Goal: Task Accomplishment & Management: Manage account settings

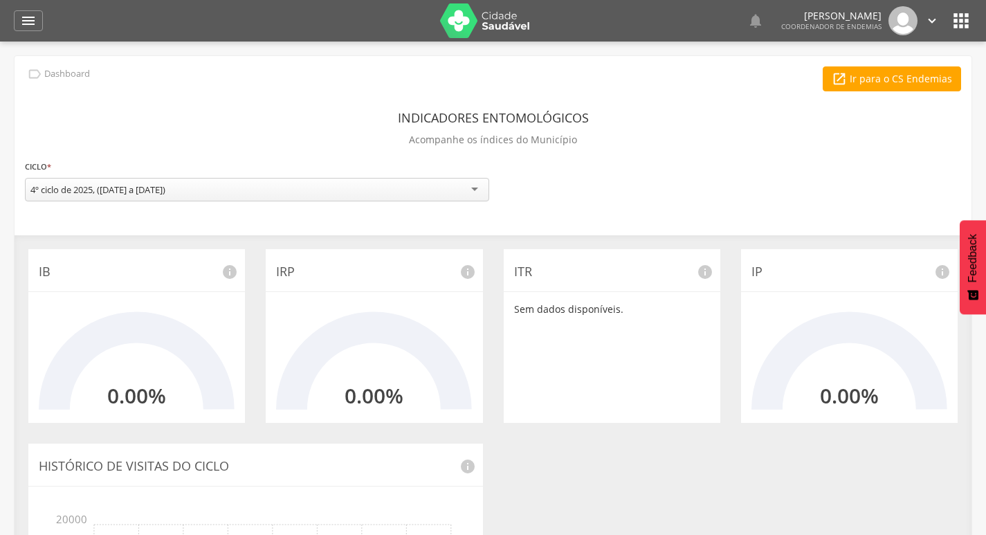
click at [740, 138] on div "Indicadores Entomológicos Acompanhe os índices do Município" at bounding box center [493, 130] width 937 height 51
drag, startPoint x: 29, startPoint y: 15, endPoint x: 41, endPoint y: 47, distance: 34.6
click at [29, 14] on icon "" at bounding box center [28, 20] width 17 height 17
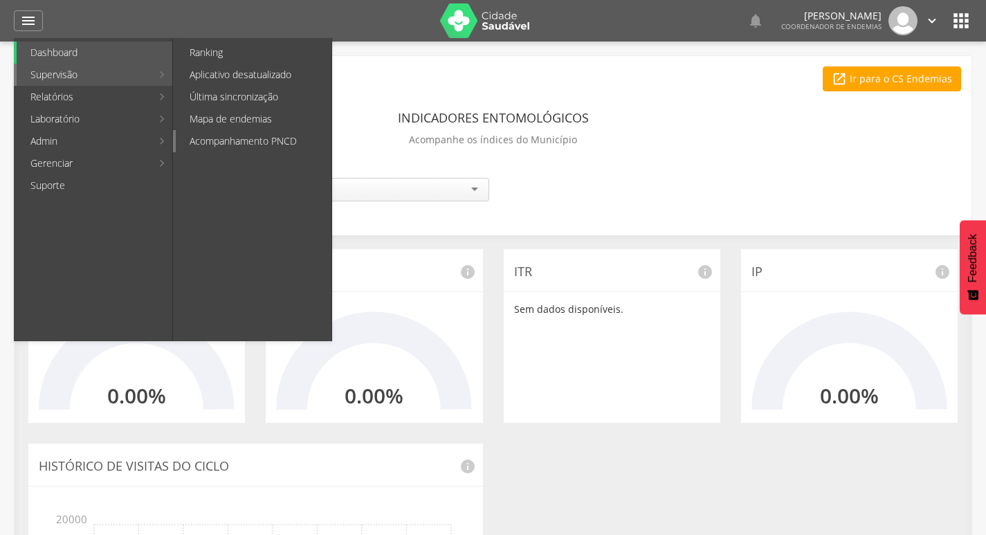
click at [260, 137] on link "Acompanhamento PNCD" at bounding box center [254, 141] width 156 height 22
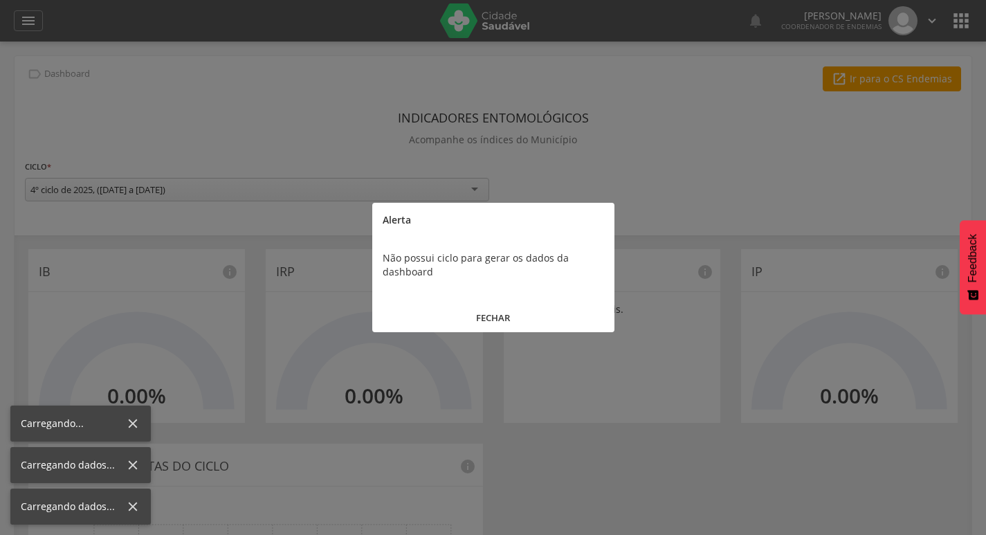
click at [492, 316] on button "FECHAR" at bounding box center [493, 318] width 242 height 30
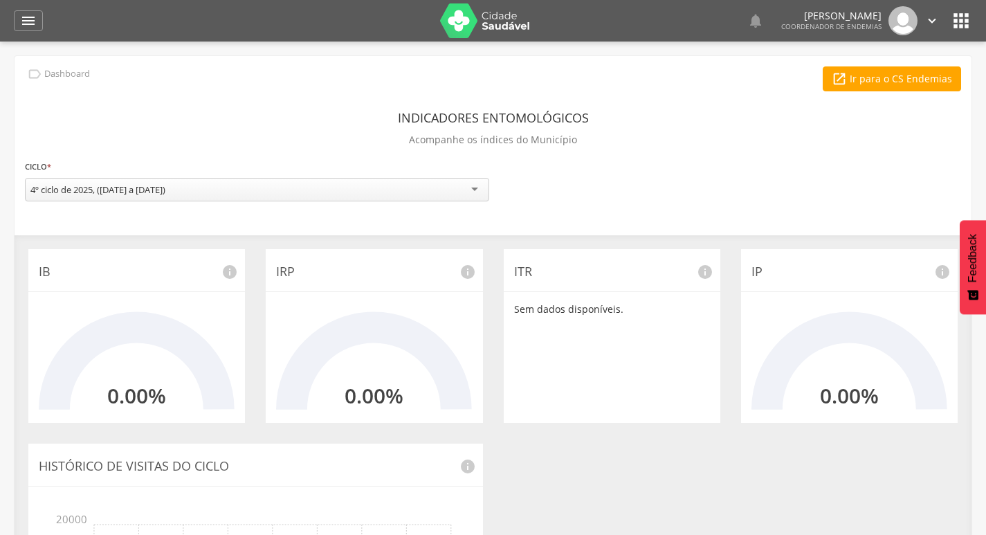
click at [934, 21] on icon "" at bounding box center [932, 20] width 15 height 15
click at [882, 79] on link "Sair" at bounding box center [884, 79] width 109 height 17
click at [26, 16] on icon "" at bounding box center [28, 20] width 17 height 17
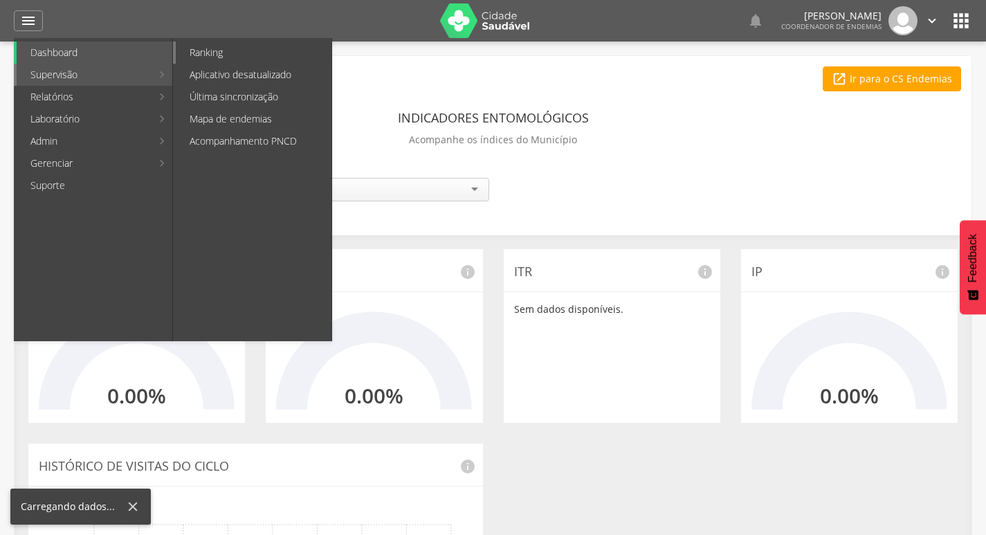
click at [277, 51] on link "Ranking" at bounding box center [254, 53] width 156 height 22
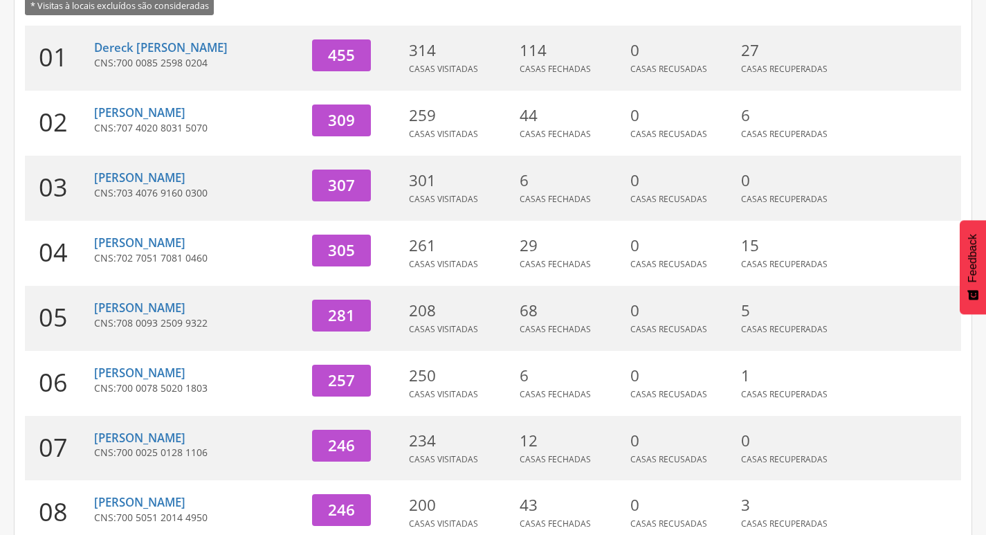
scroll to position [426, 0]
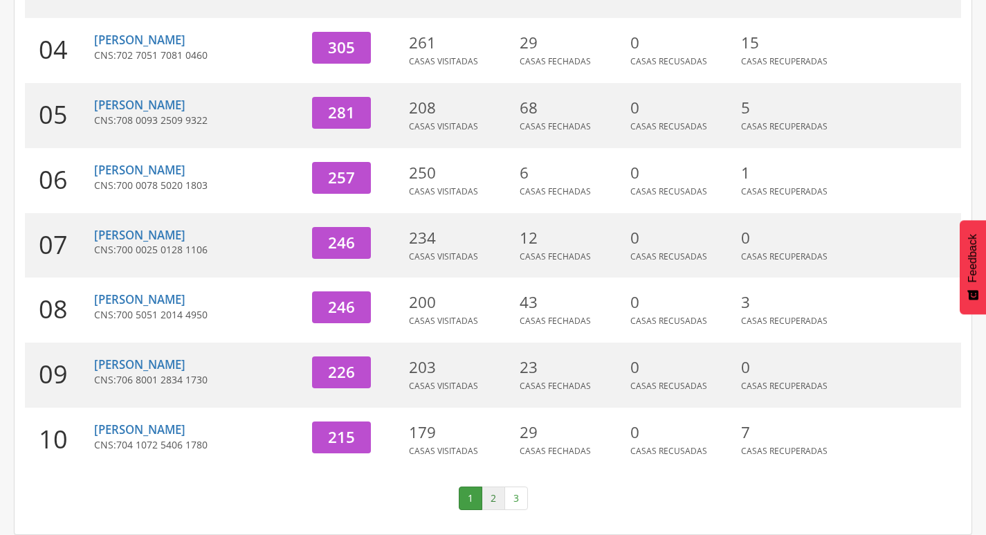
click at [496, 500] on link "2" at bounding box center [494, 499] width 24 height 24
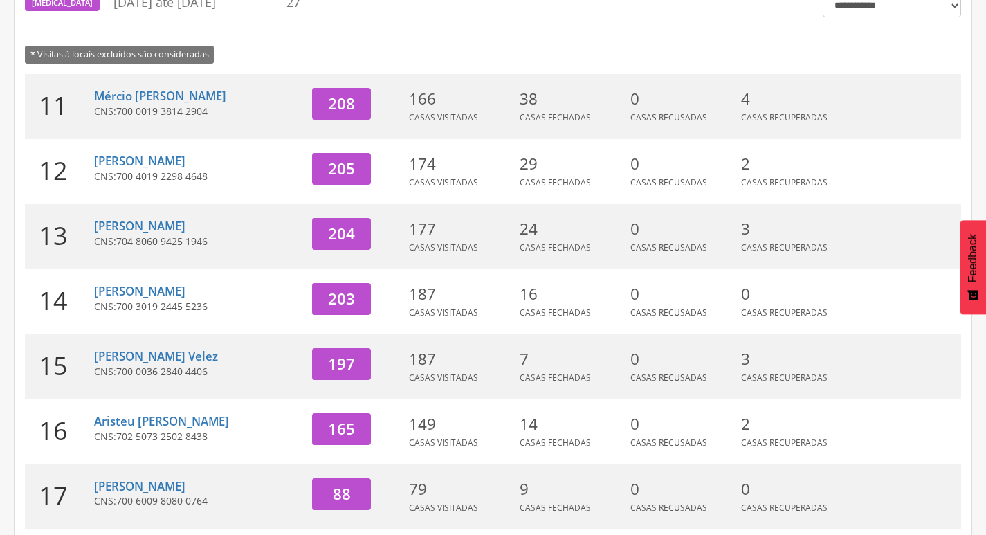
scroll to position [0, 0]
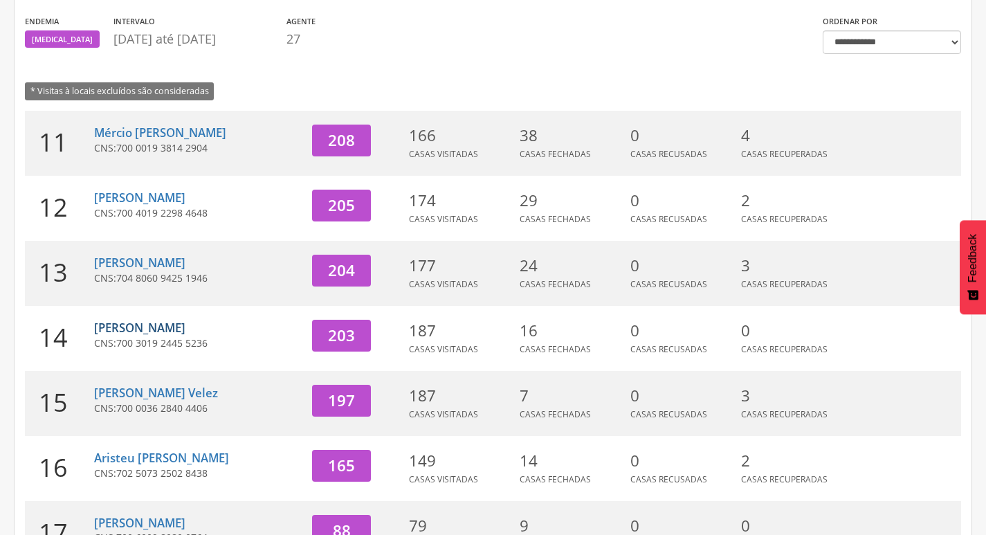
click at [162, 332] on link "[PERSON_NAME]" at bounding box center [139, 328] width 91 height 16
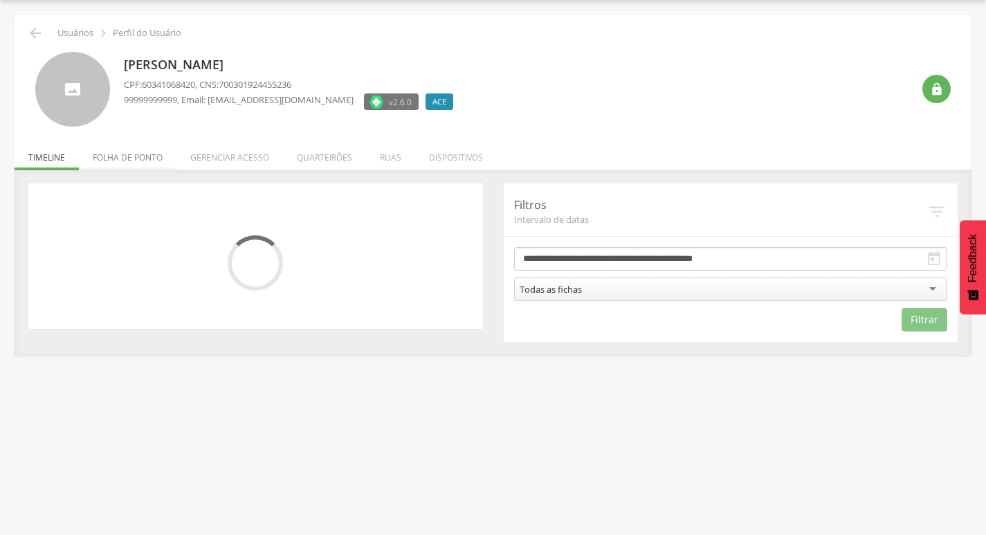
click at [119, 152] on li "Folha de ponto" at bounding box center [128, 154] width 98 height 33
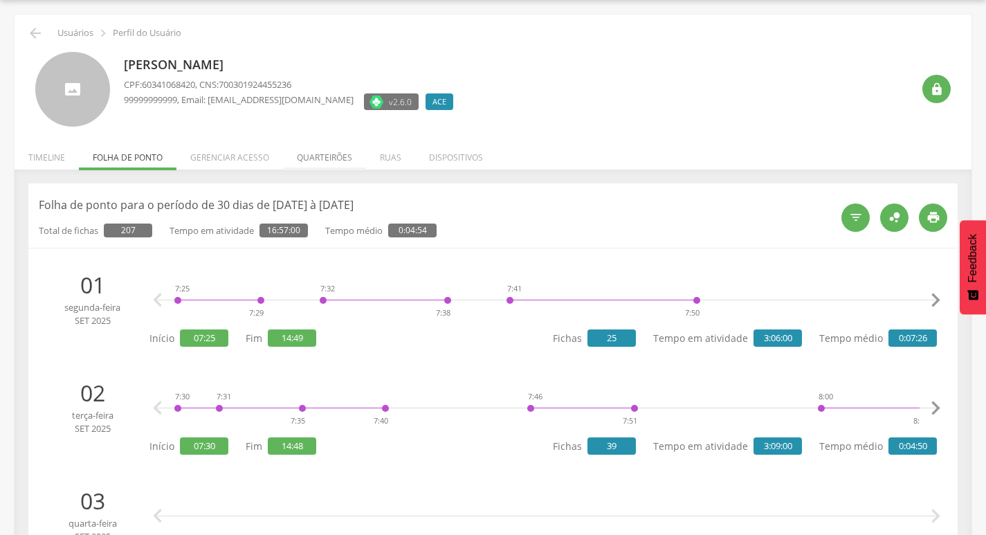
click at [311, 156] on li "Quarteirões" at bounding box center [324, 154] width 83 height 33
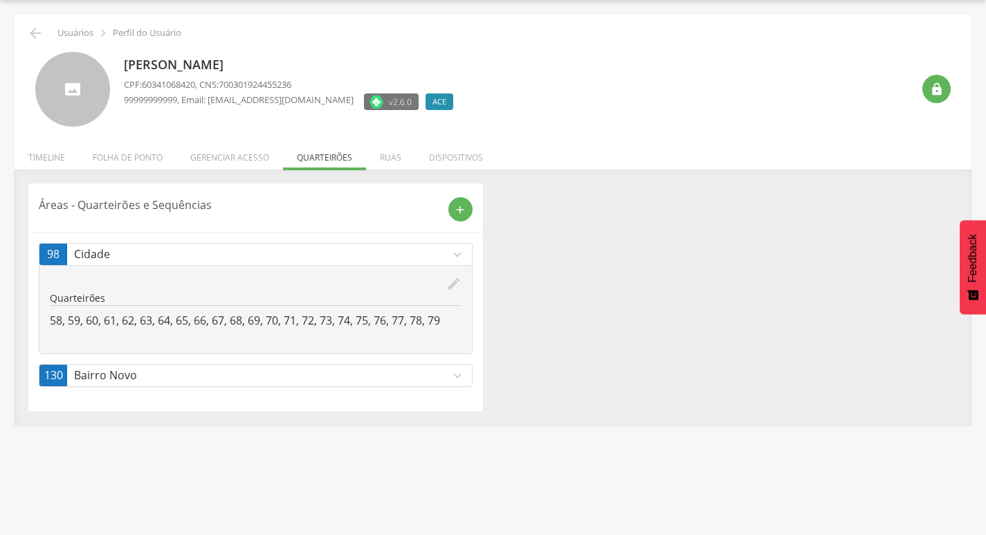
click at [404, 372] on p "Bairro Novo" at bounding box center [262, 376] width 376 height 16
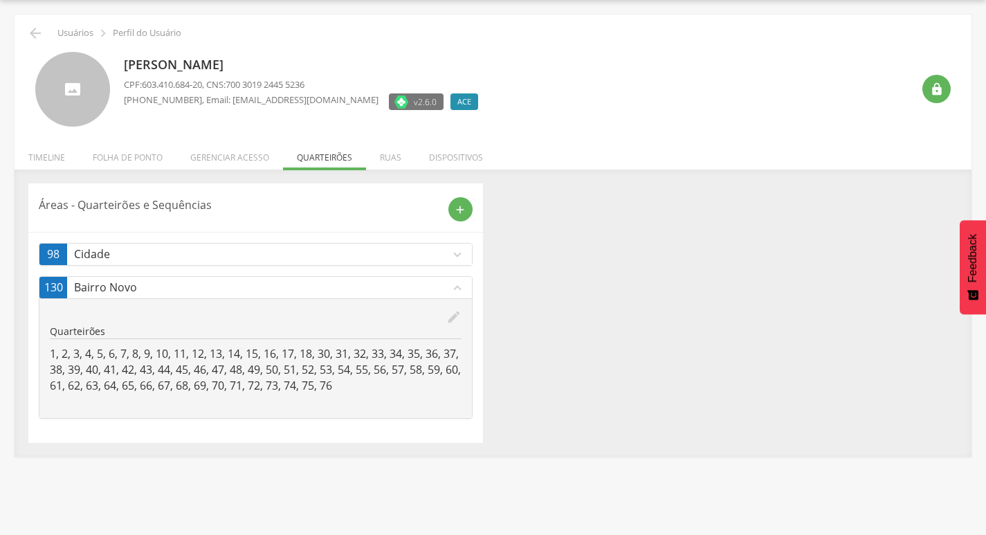
click at [440, 251] on p "Cidade" at bounding box center [262, 254] width 376 height 16
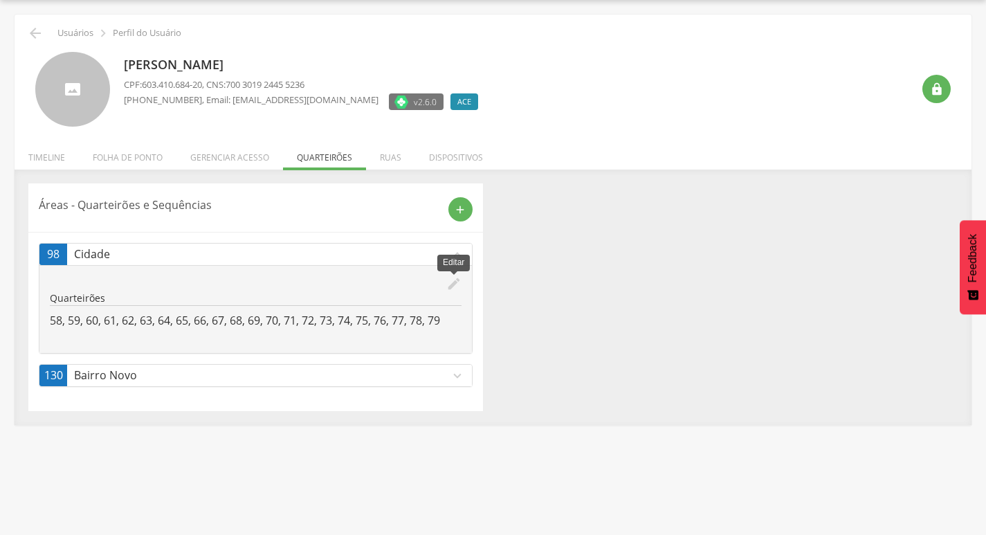
click at [460, 288] on icon "edit" at bounding box center [453, 283] width 15 height 15
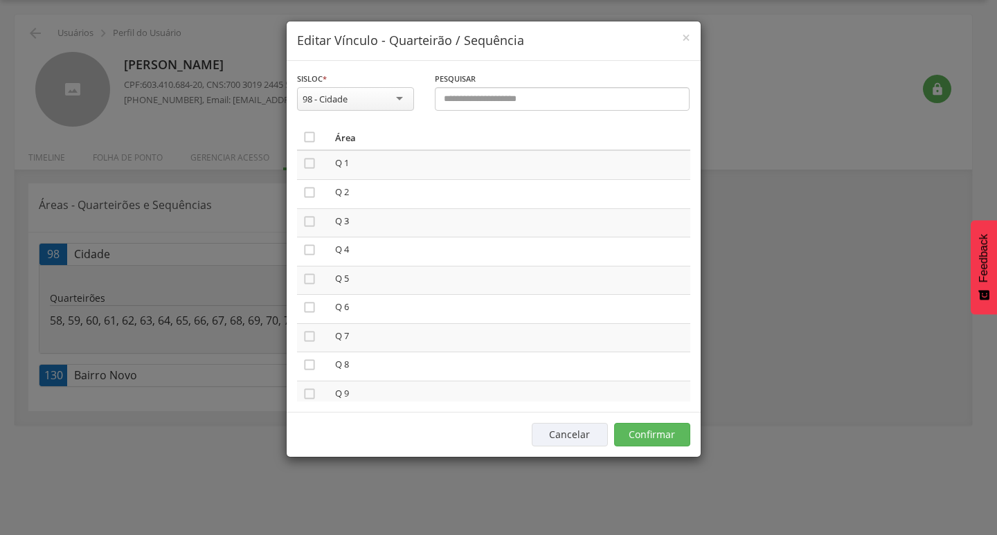
click at [316, 138] on th "" at bounding box center [313, 138] width 33 height 26
click at [314, 136] on icon "" at bounding box center [309, 137] width 14 height 14
click at [314, 136] on icon "" at bounding box center [309, 137] width 14 height 14
click at [637, 435] on button "Confirmar" at bounding box center [652, 435] width 76 height 24
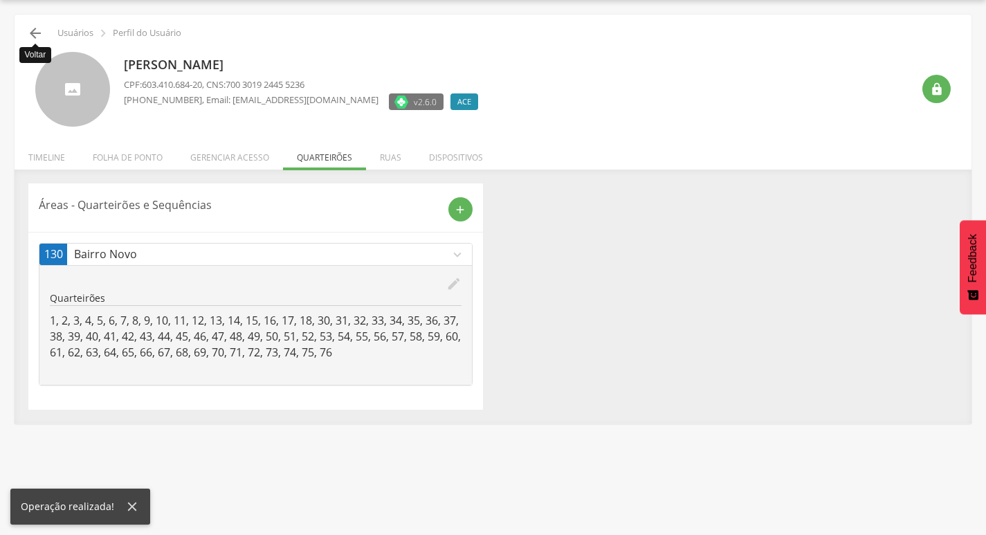
click at [30, 27] on icon "" at bounding box center [35, 33] width 17 height 17
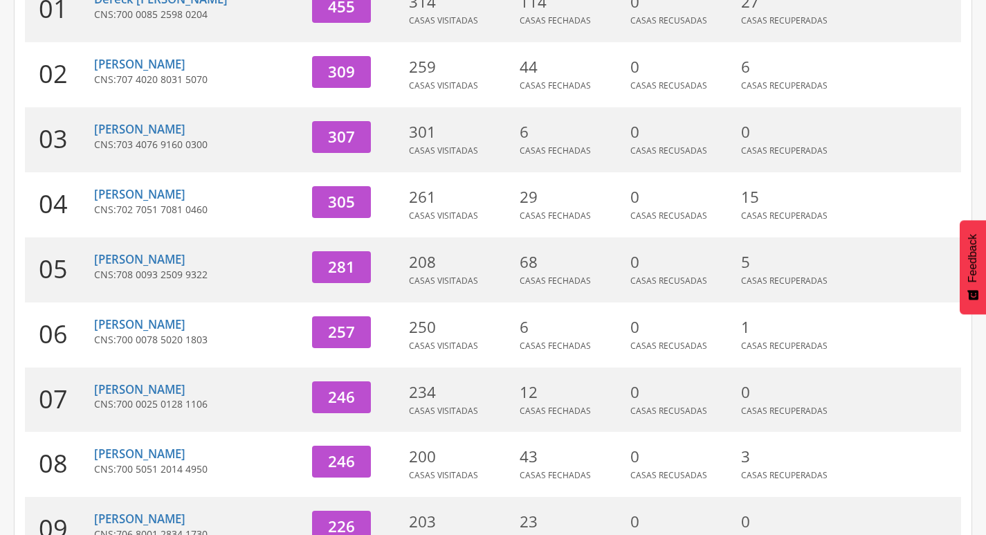
scroll to position [426, 0]
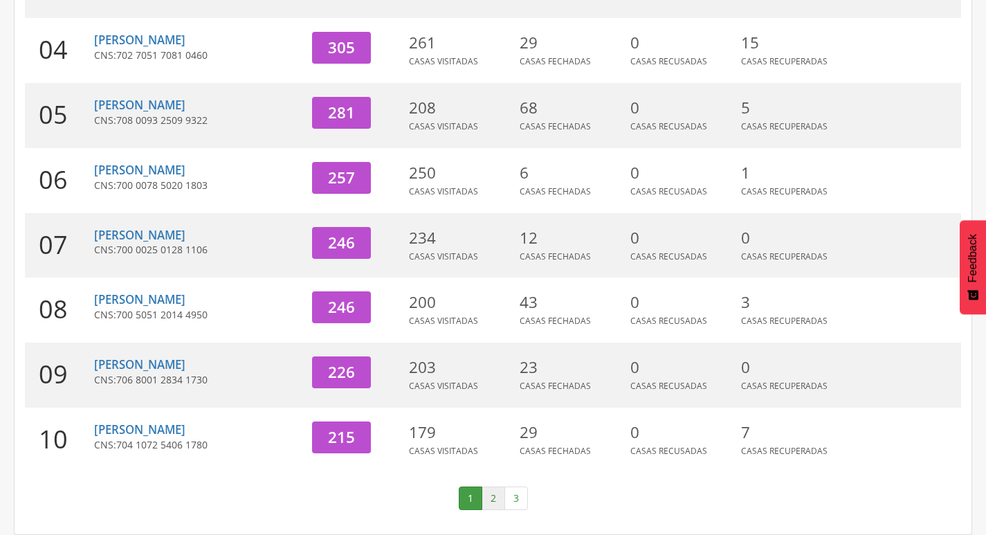
click at [489, 496] on link "2" at bounding box center [494, 499] width 24 height 24
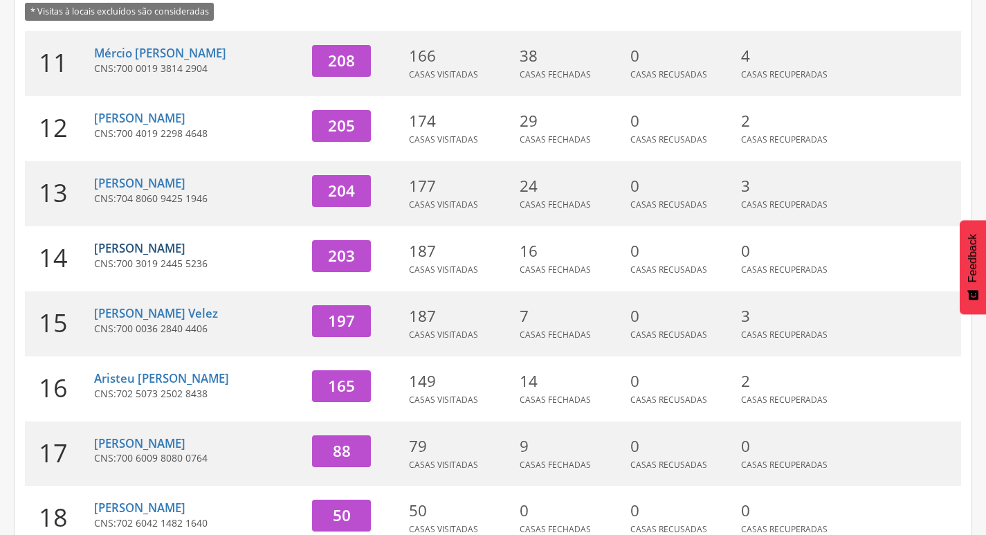
click at [154, 245] on link "[PERSON_NAME]" at bounding box center [139, 248] width 91 height 16
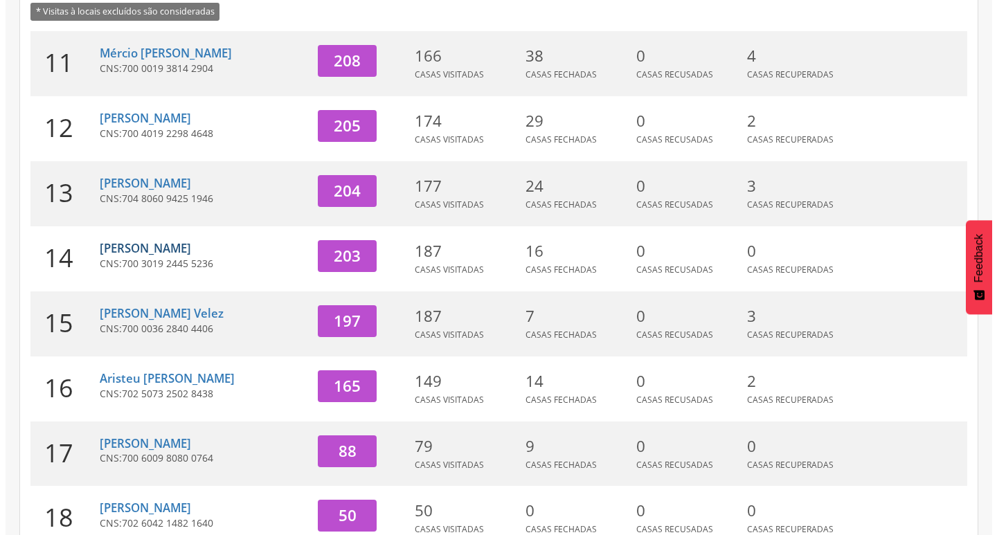
scroll to position [42, 0]
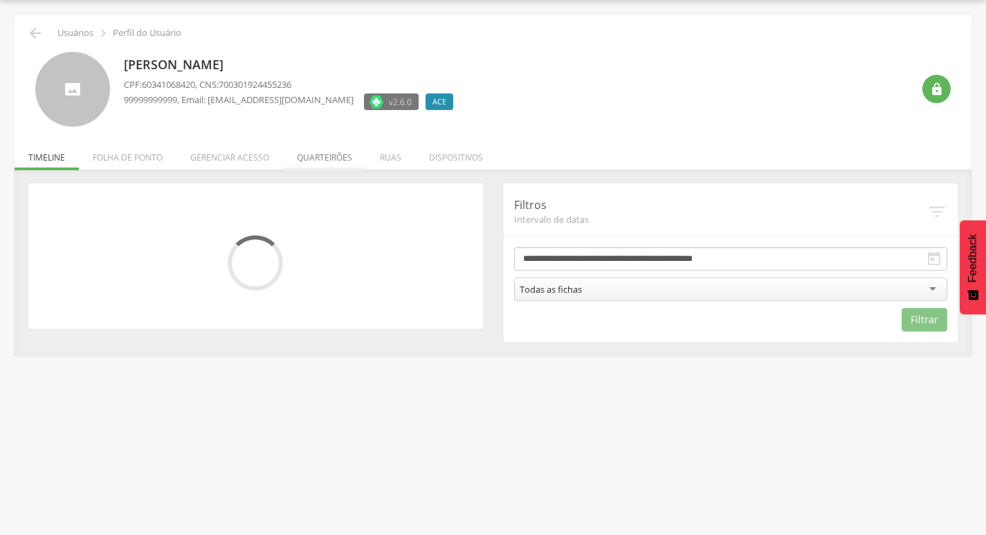
click at [314, 158] on li "Quarteirões" at bounding box center [324, 154] width 83 height 33
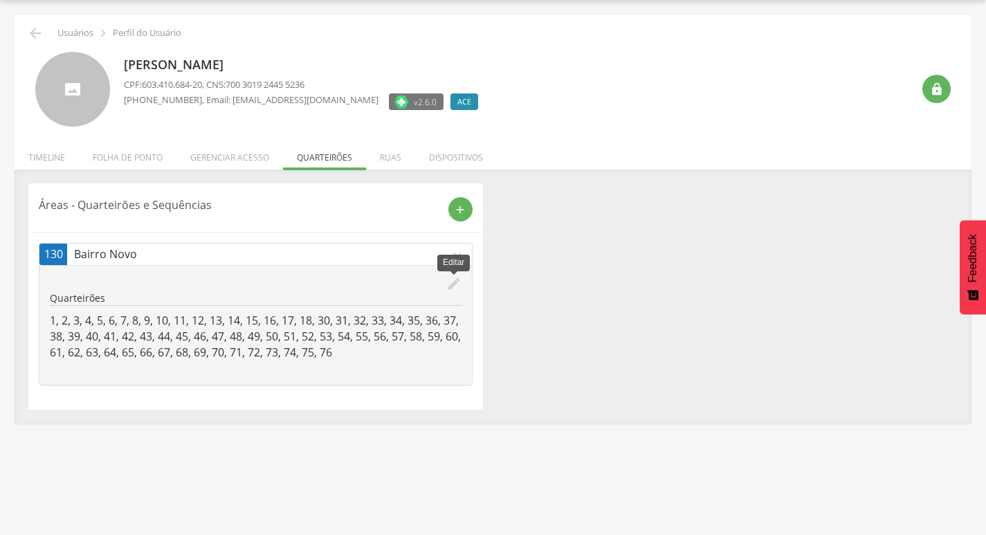
click at [457, 287] on icon "edit" at bounding box center [453, 283] width 15 height 15
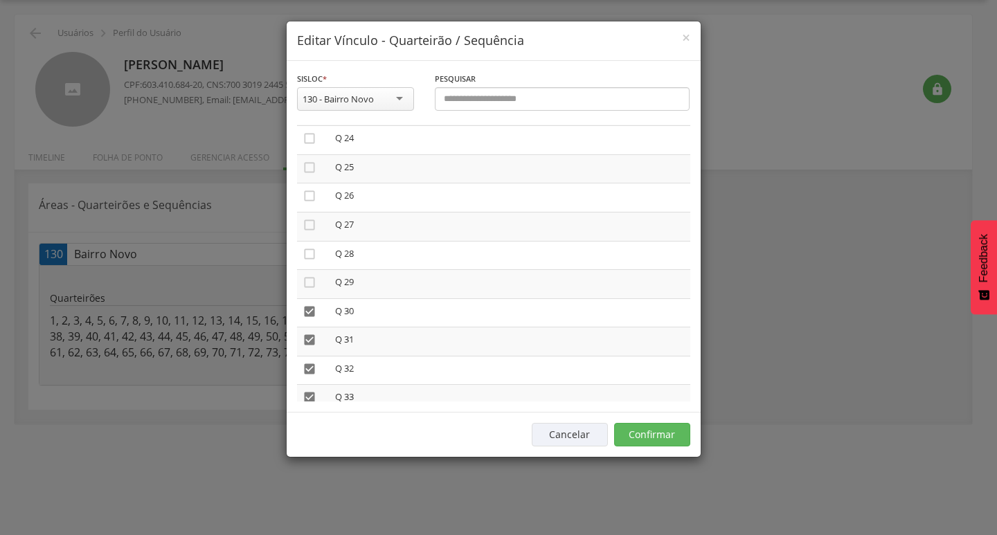
scroll to position [485, 0]
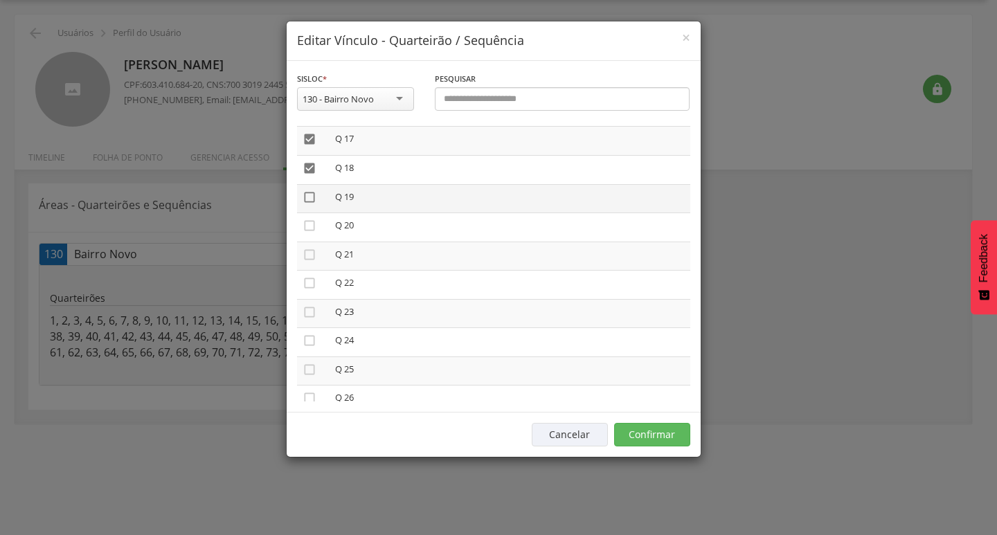
click at [309, 198] on icon "" at bounding box center [309, 197] width 14 height 14
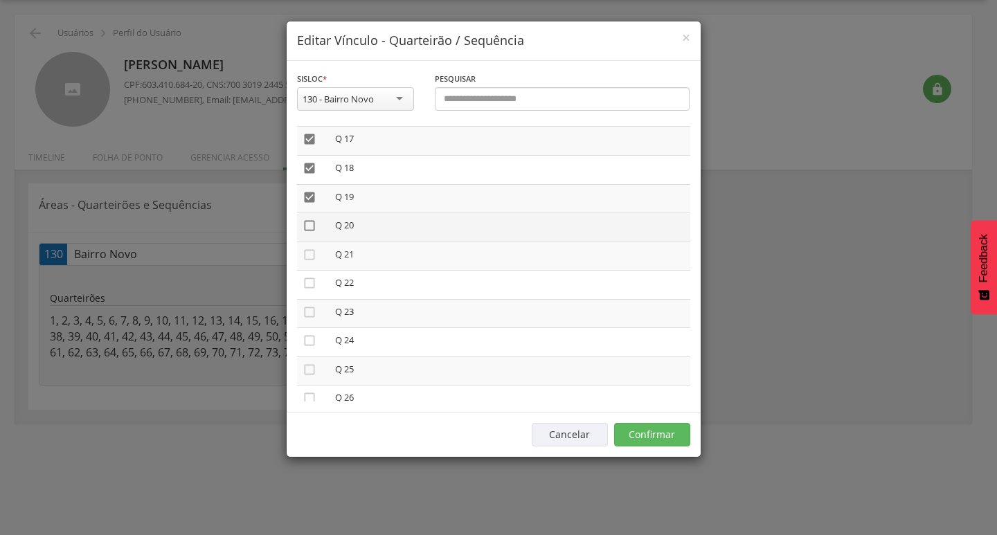
click at [307, 224] on icon "" at bounding box center [309, 226] width 14 height 14
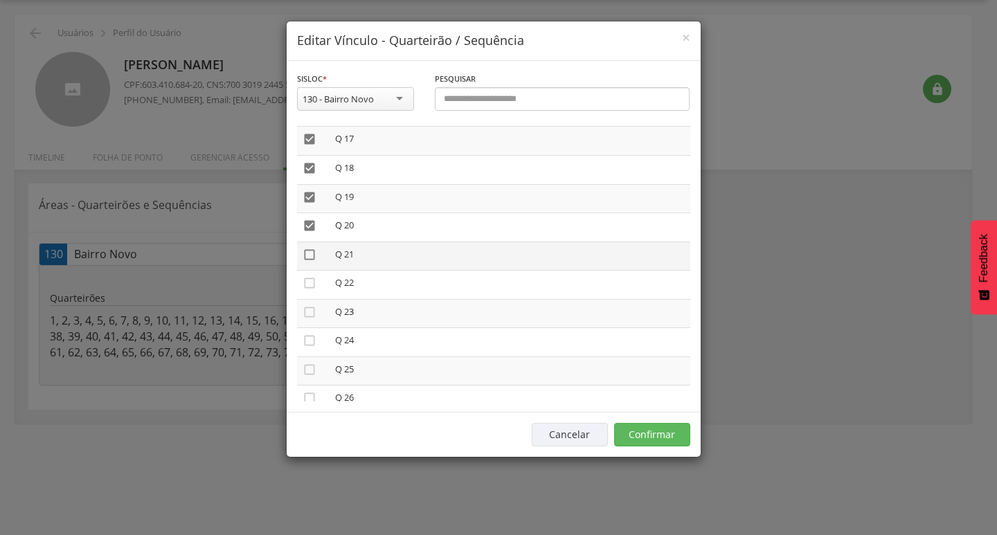
click at [311, 253] on icon "" at bounding box center [309, 255] width 14 height 14
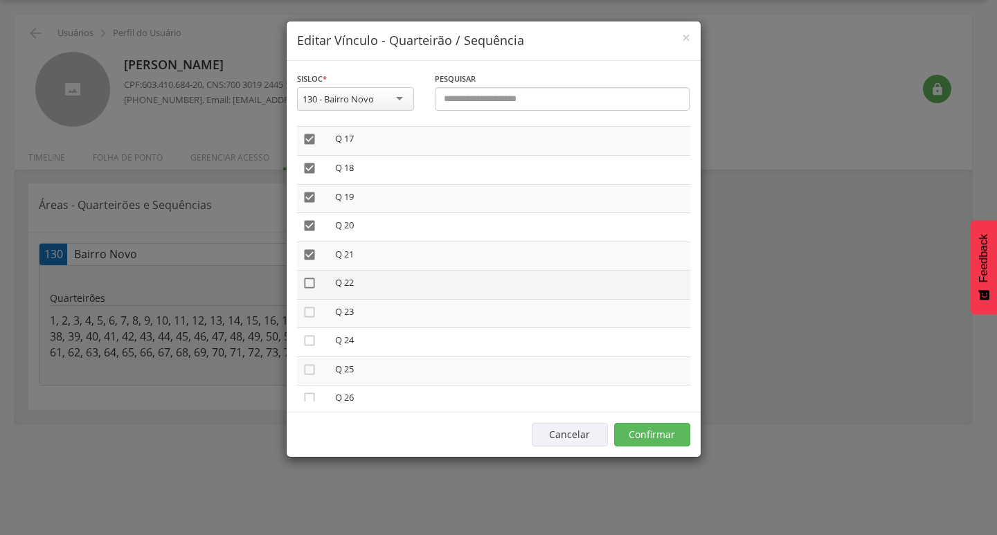
click at [310, 286] on icon "" at bounding box center [309, 283] width 14 height 14
click at [305, 311] on icon "" at bounding box center [309, 312] width 14 height 14
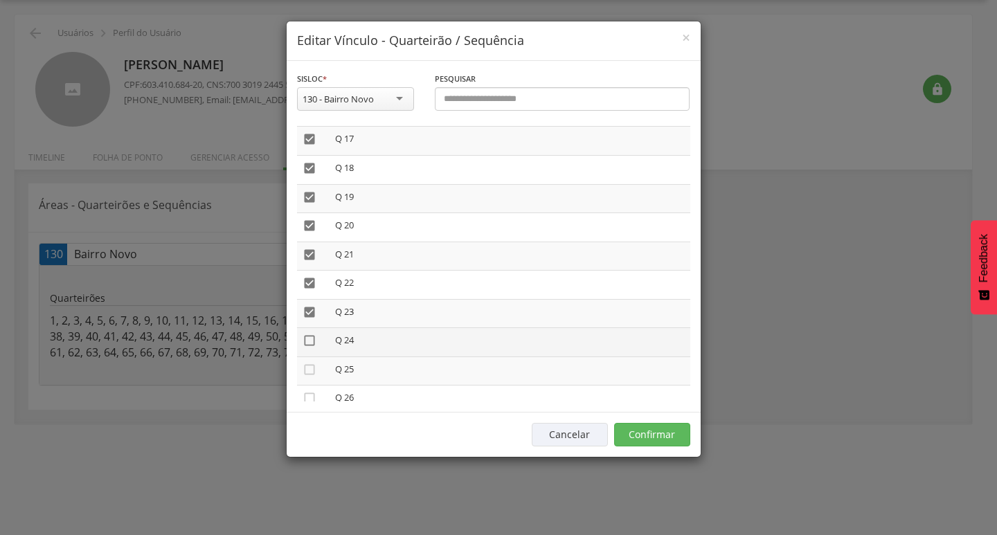
click at [307, 342] on icon "" at bounding box center [309, 341] width 14 height 14
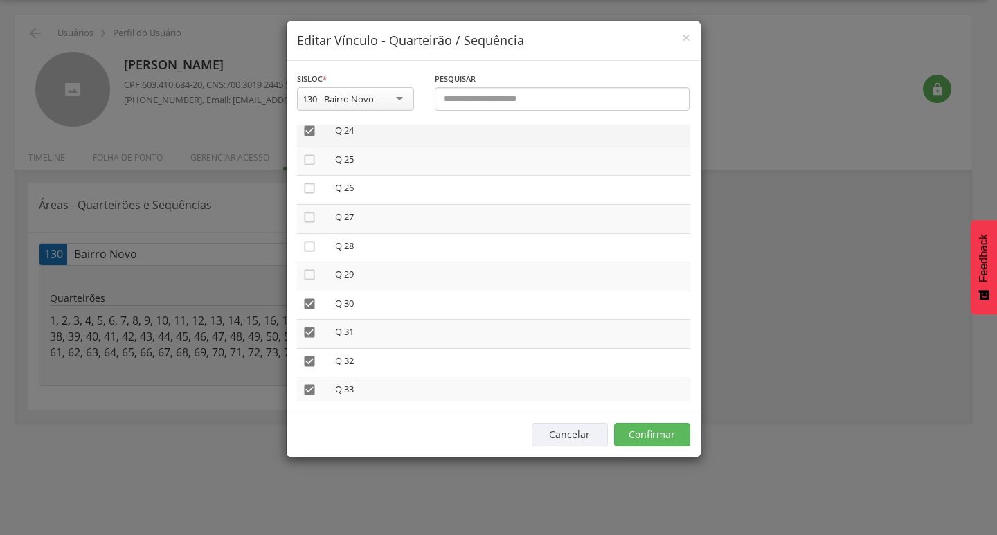
scroll to position [623, 0]
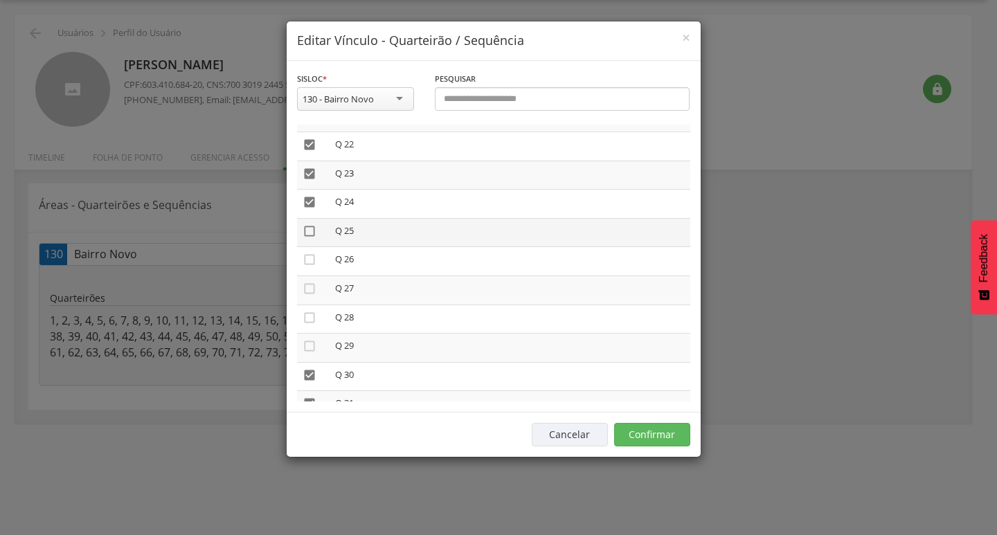
click at [311, 231] on icon "" at bounding box center [309, 231] width 14 height 14
click at [309, 262] on icon "" at bounding box center [309, 260] width 14 height 14
click at [311, 375] on icon "" at bounding box center [309, 375] width 14 height 14
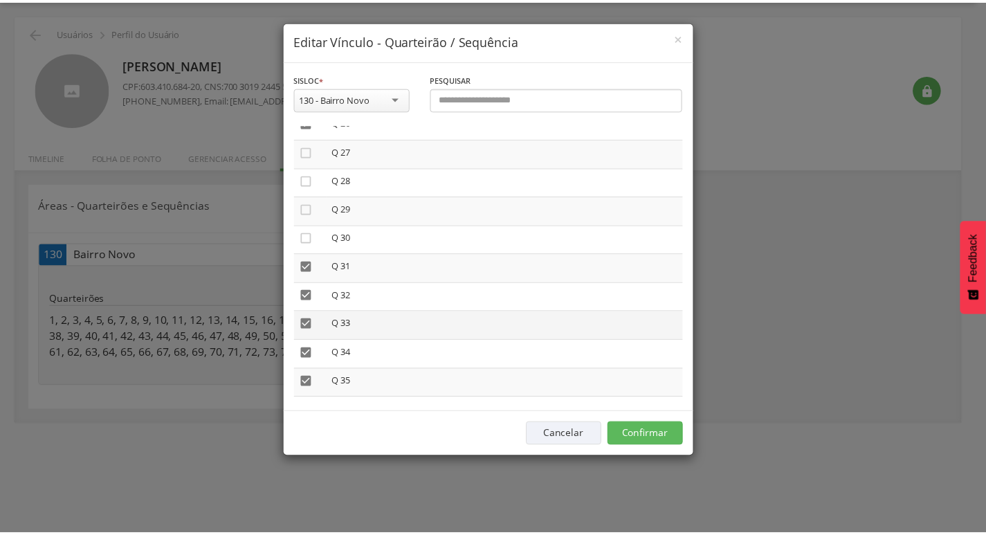
scroll to position [761, 0]
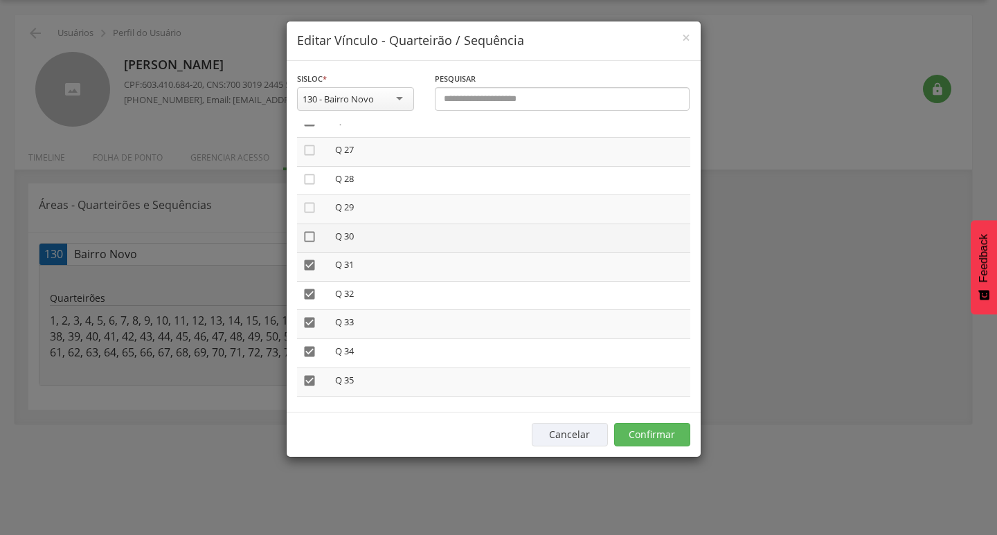
click at [313, 232] on icon "" at bounding box center [309, 237] width 14 height 14
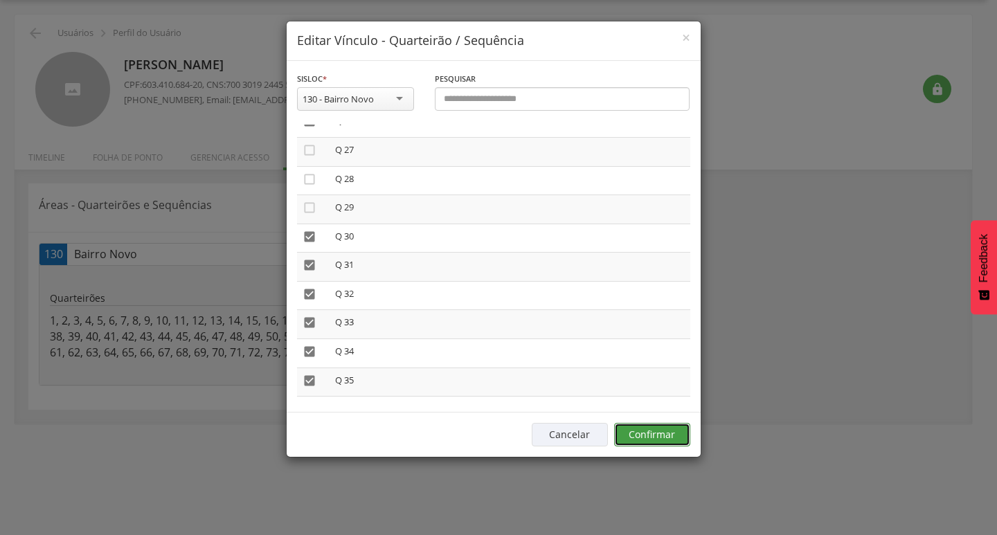
click at [656, 438] on button "Confirmar" at bounding box center [652, 435] width 76 height 24
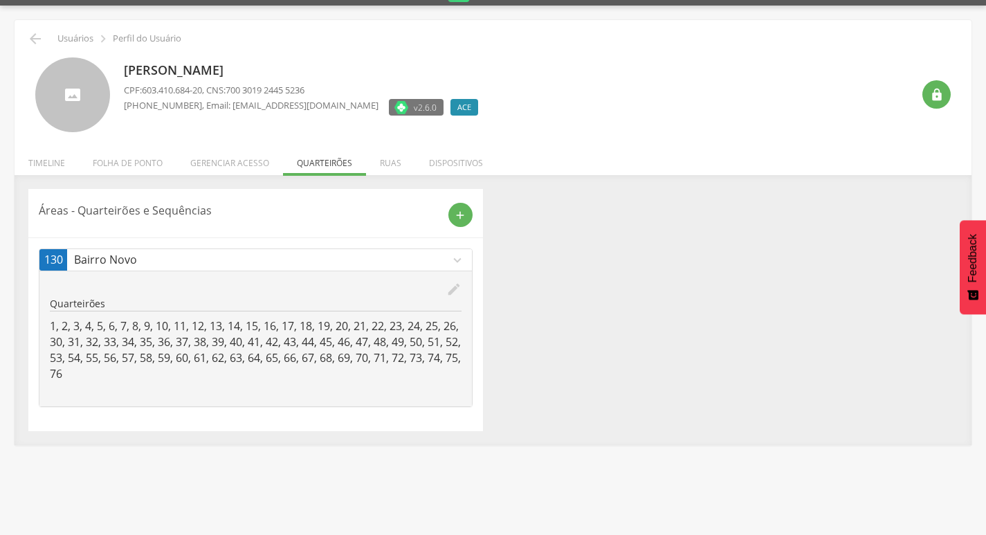
scroll to position [0, 0]
